Goal: Transaction & Acquisition: Purchase product/service

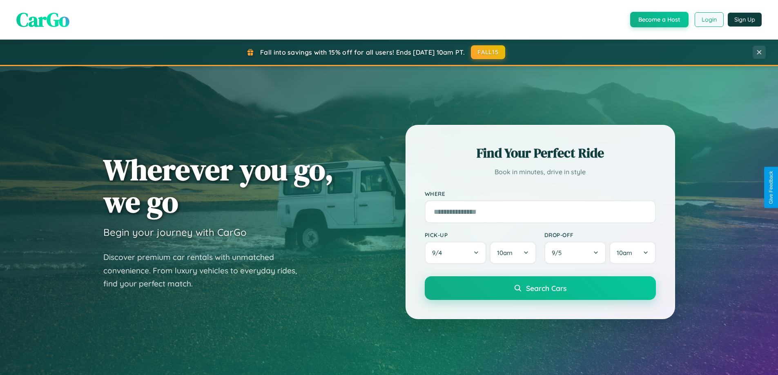
click at [709, 20] on button "Login" at bounding box center [709, 19] width 29 height 15
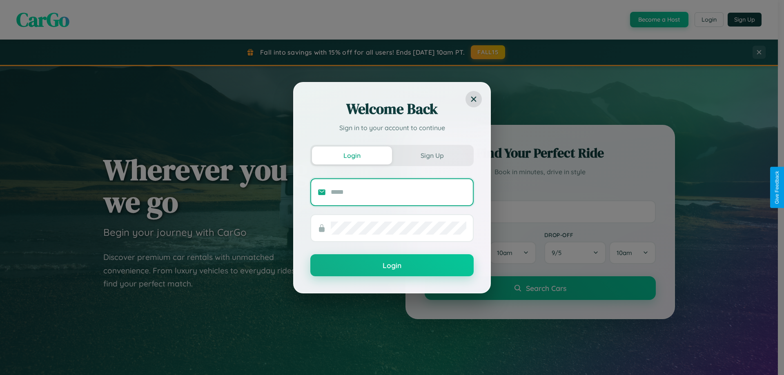
click at [399, 192] on input "text" at bounding box center [399, 192] width 136 height 13
type input "**********"
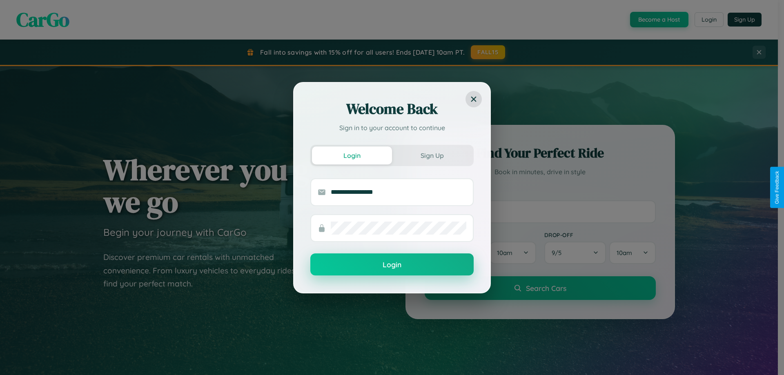
click at [392, 265] on button "Login" at bounding box center [392, 265] width 163 height 22
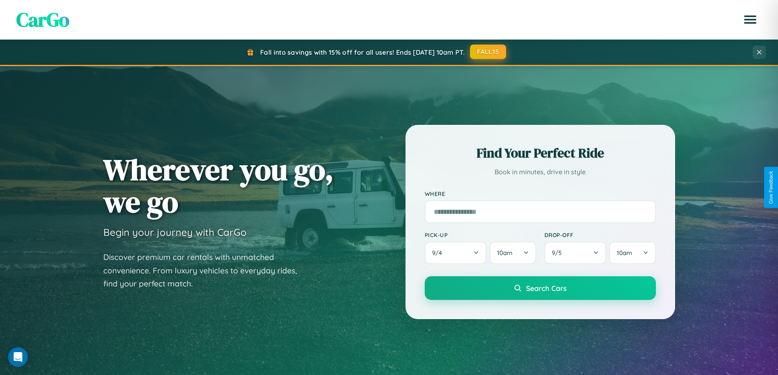
click at [489, 52] on button "FALL15" at bounding box center [488, 52] width 36 height 15
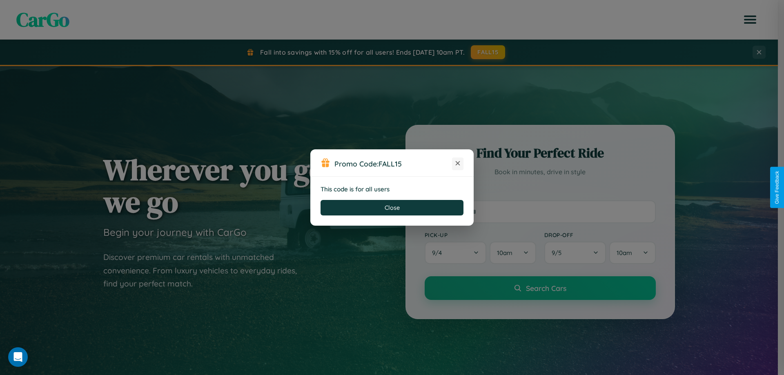
click at [458, 164] on icon at bounding box center [458, 163] width 8 height 8
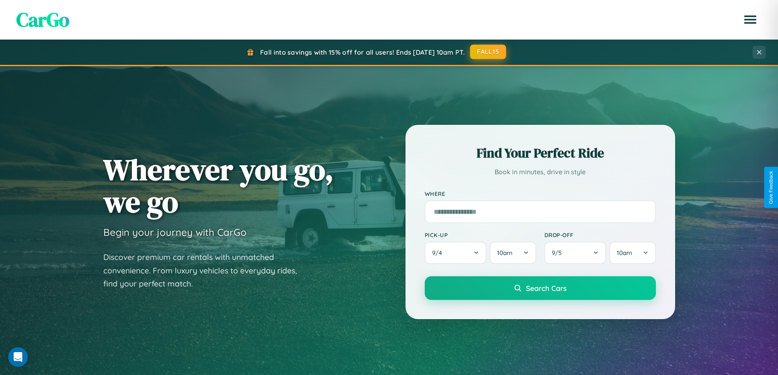
click at [489, 52] on button "FALL15" at bounding box center [488, 52] width 36 height 15
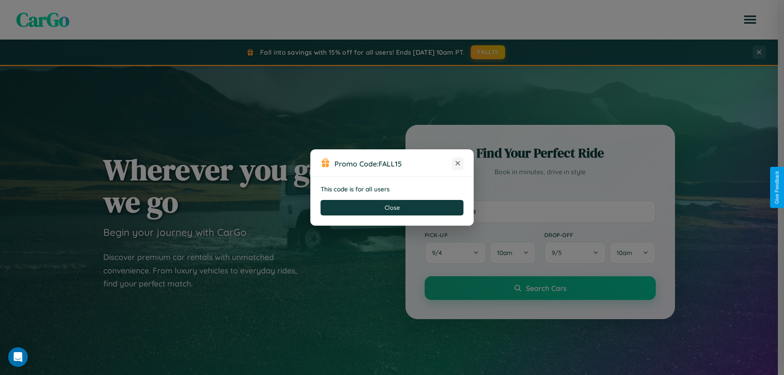
click at [458, 164] on icon at bounding box center [458, 163] width 8 height 8
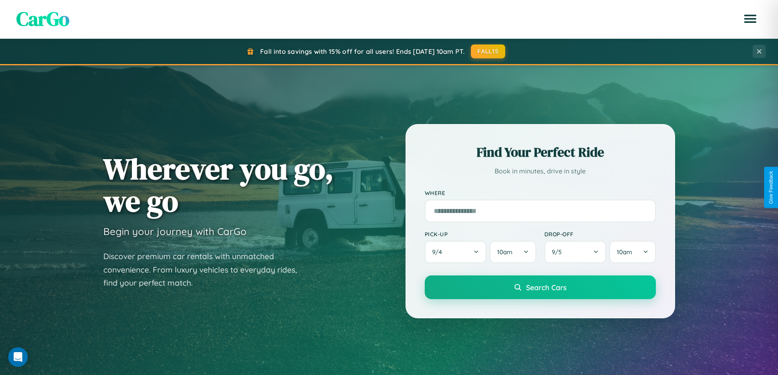
scroll to position [352, 0]
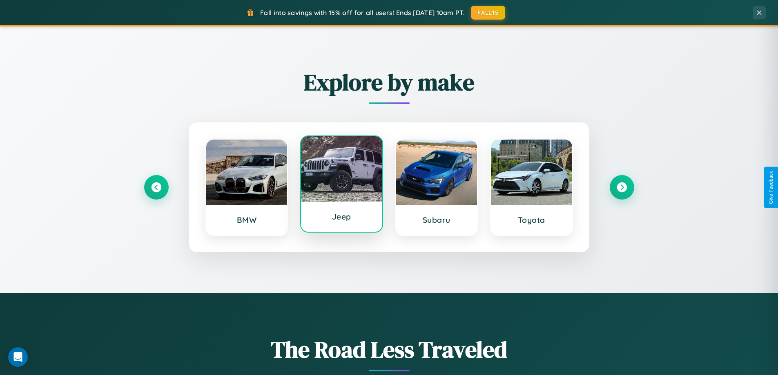
click at [342, 184] on div at bounding box center [341, 168] width 81 height 65
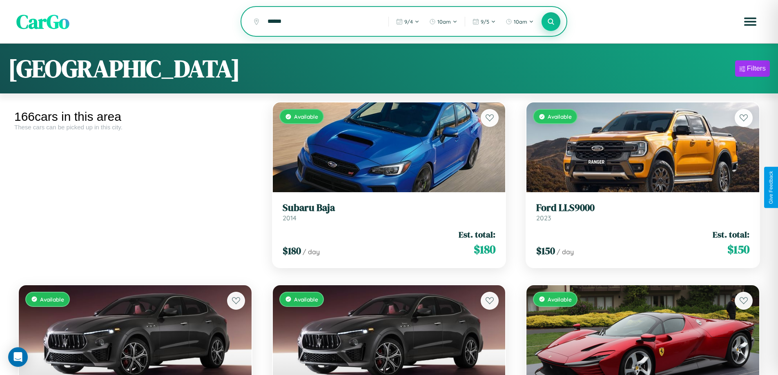
click at [551, 22] on icon at bounding box center [551, 22] width 8 height 8
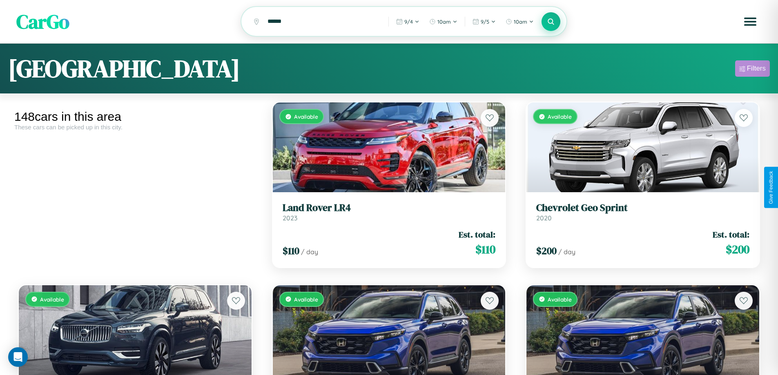
click at [753, 70] on div "Filters" at bounding box center [756, 69] width 19 height 8
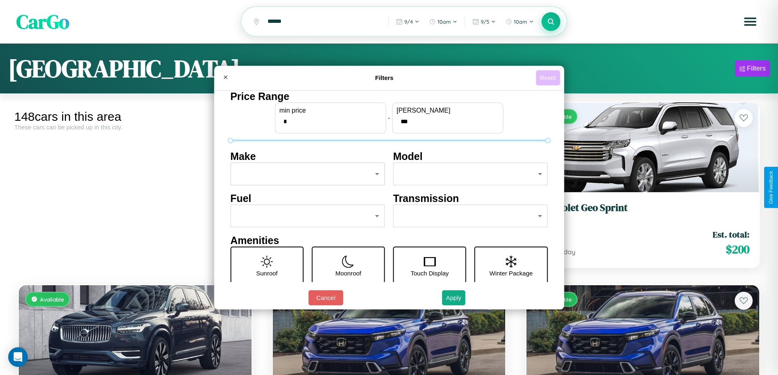
click at [549, 78] on button "Reset" at bounding box center [548, 77] width 24 height 15
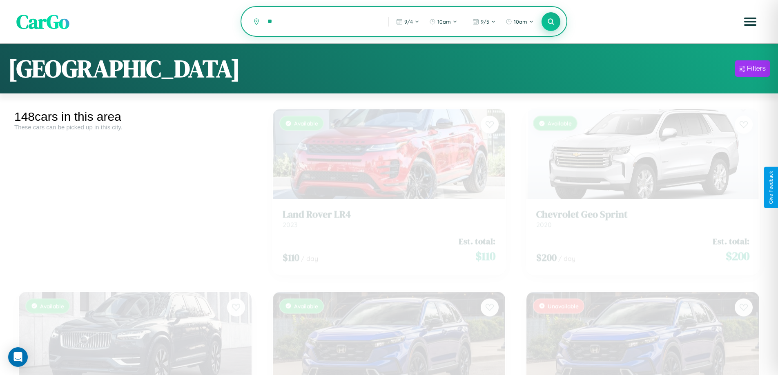
type input "*"
type input "*****"
click at [551, 22] on icon at bounding box center [551, 22] width 8 height 8
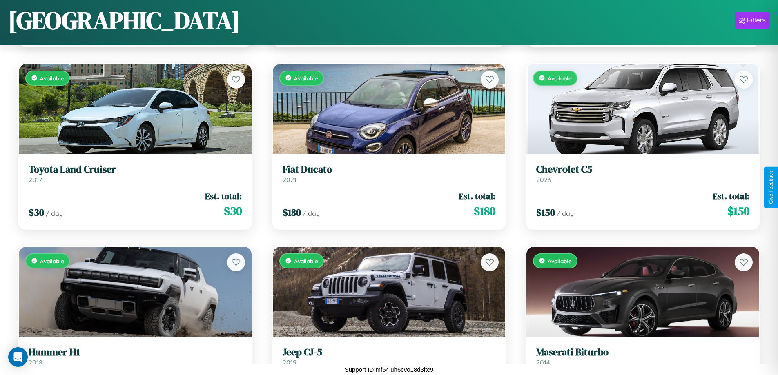
scroll to position [5055, 0]
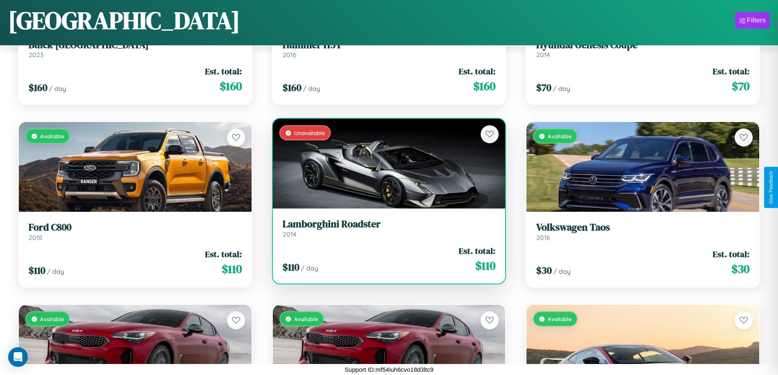
click at [386, 229] on h3 "Lamborghini Roadster" at bounding box center [389, 225] width 213 height 12
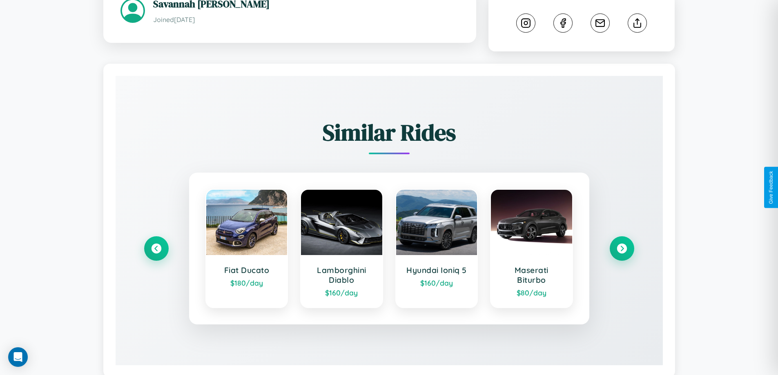
scroll to position [480, 0]
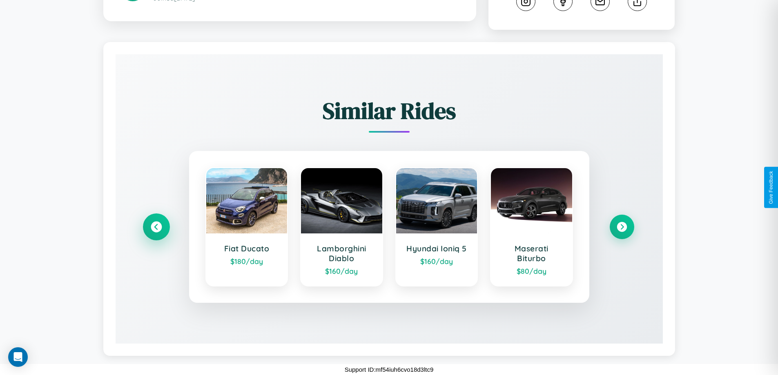
click at [156, 227] on icon at bounding box center [156, 227] width 11 height 11
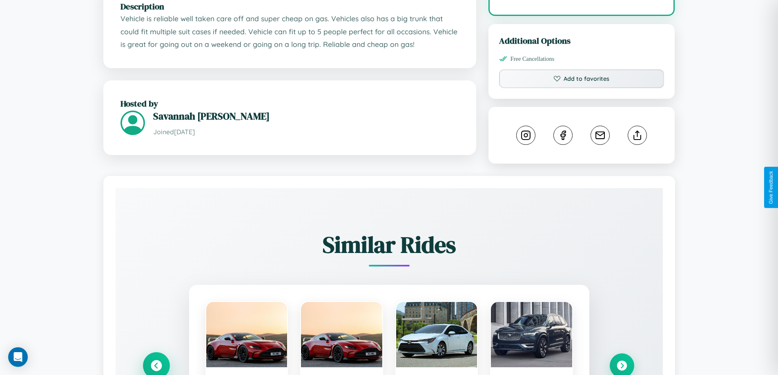
scroll to position [237, 0]
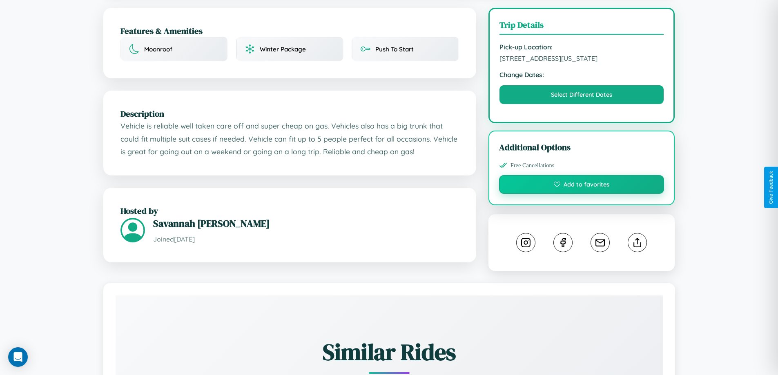
click at [582, 186] on button "Add to favorites" at bounding box center [581, 184] width 165 height 19
